Goal: Information Seeking & Learning: Learn about a topic

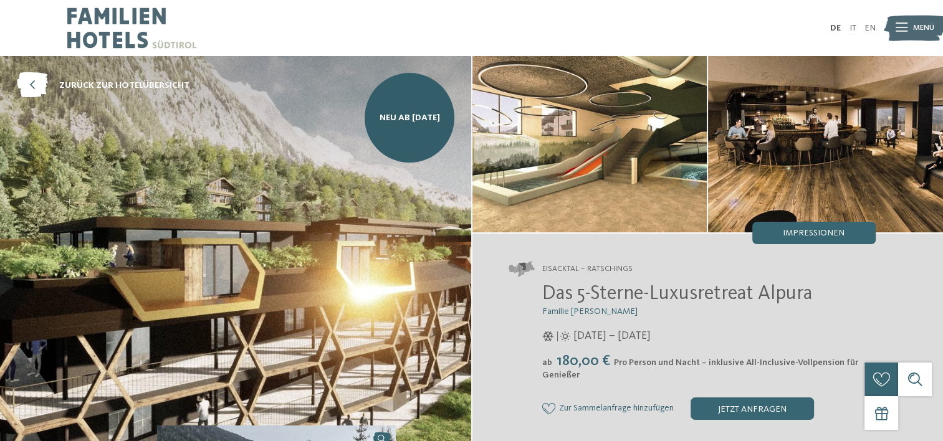
click at [107, 19] on img at bounding box center [131, 28] width 129 height 56
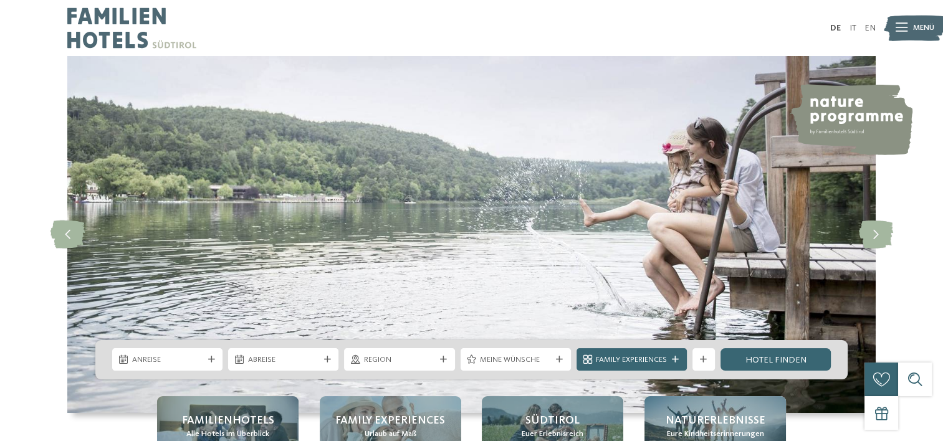
click at [914, 18] on div "Menü" at bounding box center [923, 28] width 21 height 28
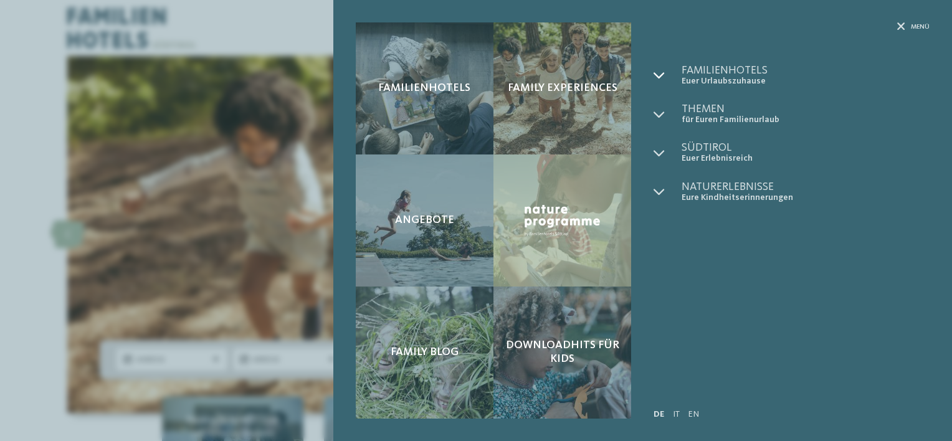
click at [672, 72] on div at bounding box center [667, 76] width 28 height 22
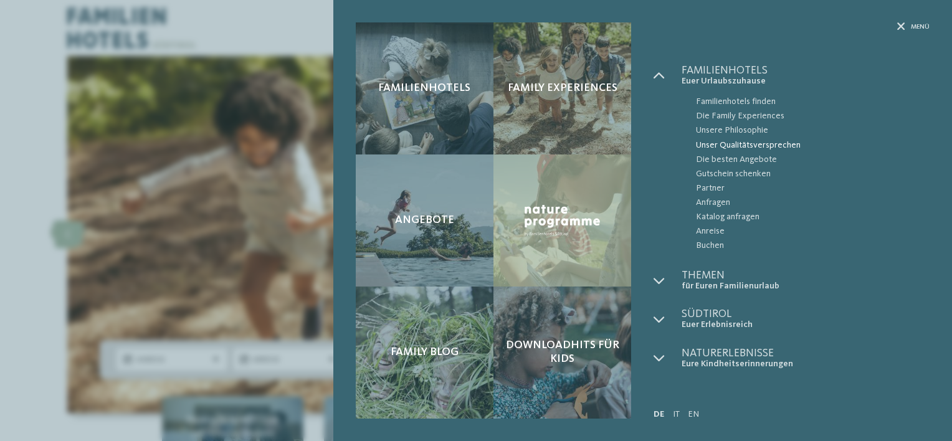
click at [718, 142] on span "Unser Qualitätsversprechen" at bounding box center [813, 145] width 234 height 14
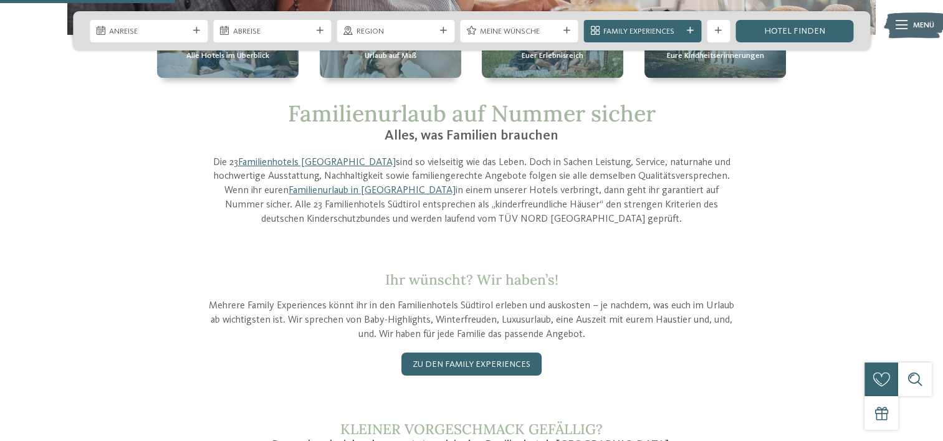
scroll to position [334, 0]
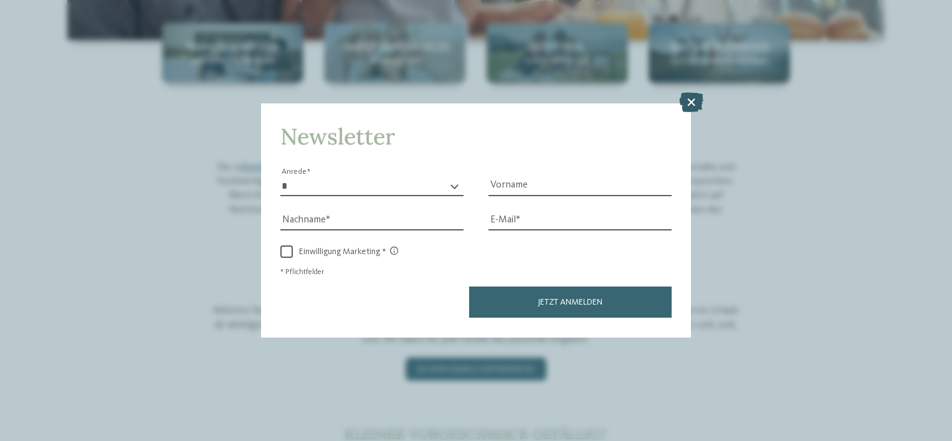
click at [695, 98] on icon at bounding box center [691, 103] width 24 height 20
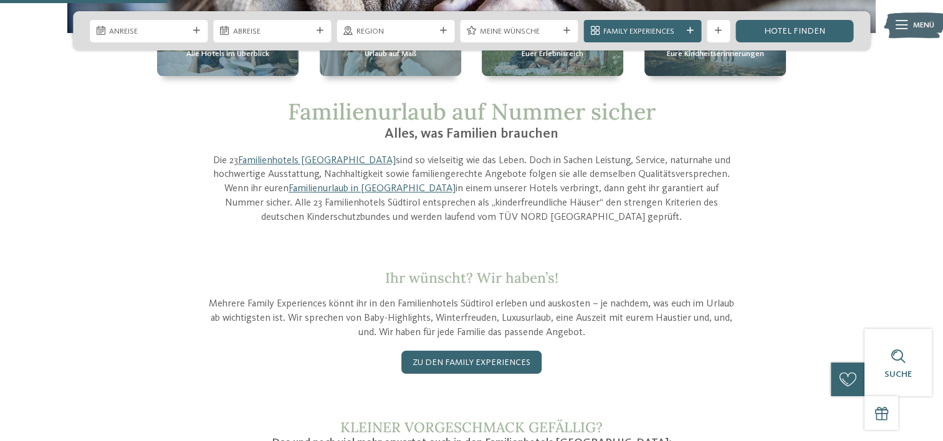
scroll to position [321, 0]
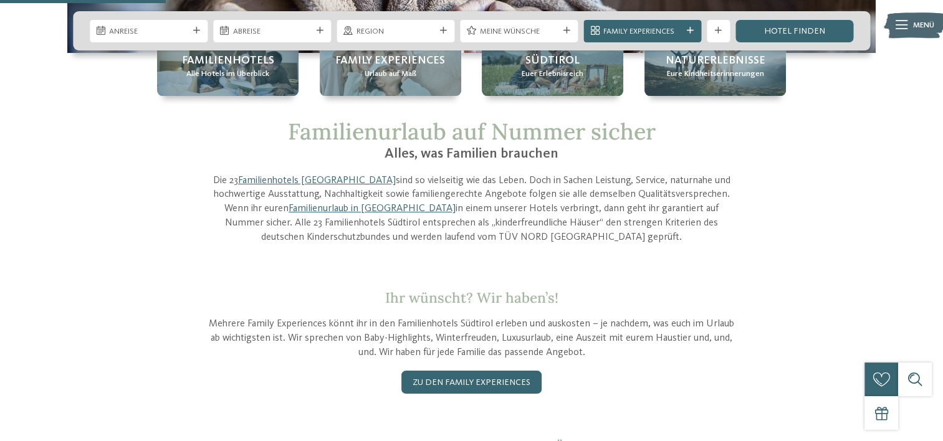
click at [650, 175] on p "Die 23 Familienhotels Südtirol sind so vielseitig wie das Leben. Doch in Sachen…" at bounding box center [471, 209] width 533 height 71
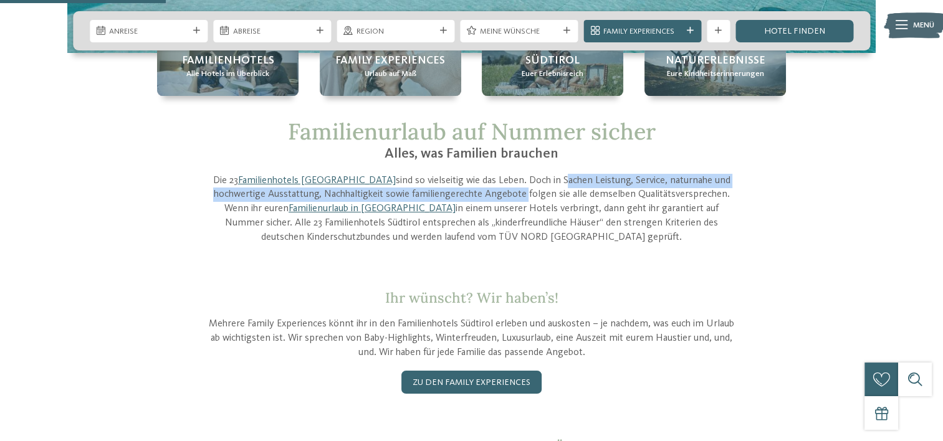
drag, startPoint x: 506, startPoint y: 177, endPoint x: 467, endPoint y: 196, distance: 44.3
click at [467, 196] on p "Die 23 Familienhotels Südtirol sind so vielseitig wie das Leben. Doch in Sachen…" at bounding box center [471, 209] width 533 height 71
copy p "Sachen Leistung, Service, naturnahe und hochwertige Ausstattung, Nachhaltigkeit…"
